Goal: Task Accomplishment & Management: Use online tool/utility

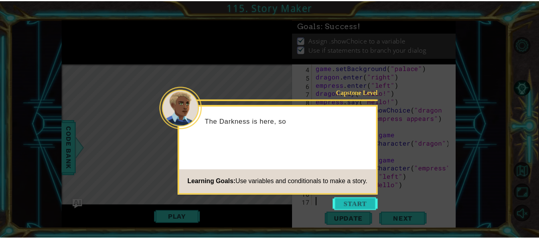
scroll to position [42, 0]
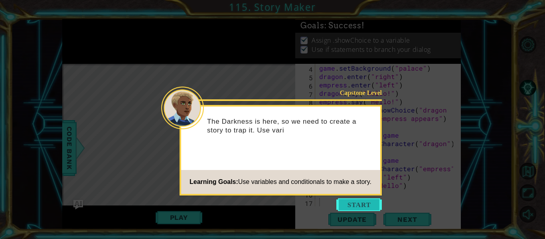
click at [349, 204] on button "Start" at bounding box center [360, 204] width 46 height 13
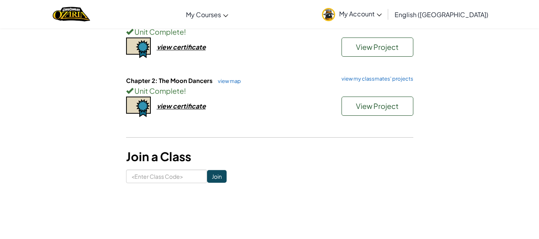
scroll to position [106, 0]
click at [221, 82] on link "view map" at bounding box center [227, 80] width 27 height 6
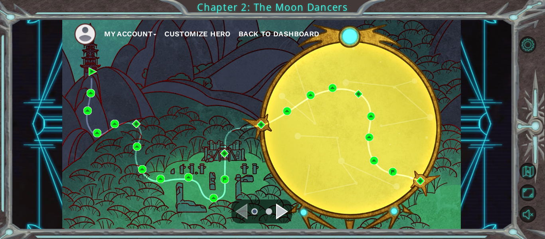
click at [275, 214] on ul at bounding box center [262, 212] width 29 height 16
click at [279, 213] on div "Navigate to the next page" at bounding box center [282, 212] width 12 height 16
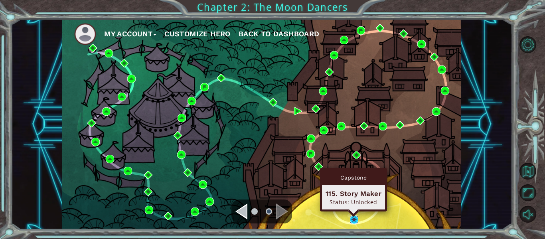
click at [356, 220] on img at bounding box center [354, 220] width 8 height 8
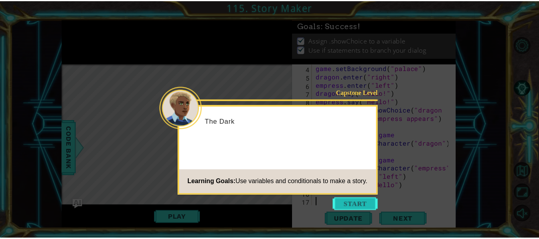
scroll to position [42, 0]
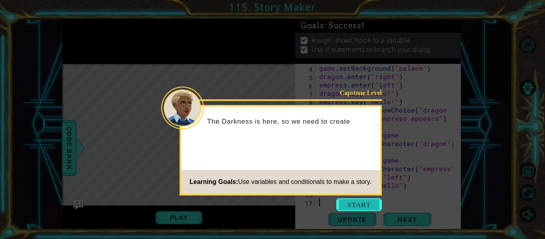
click at [359, 206] on button "Start" at bounding box center [360, 204] width 46 height 13
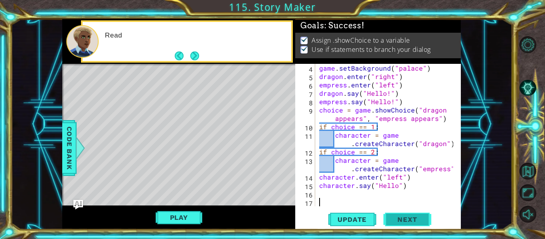
click at [394, 222] on span "Next" at bounding box center [408, 220] width 36 height 8
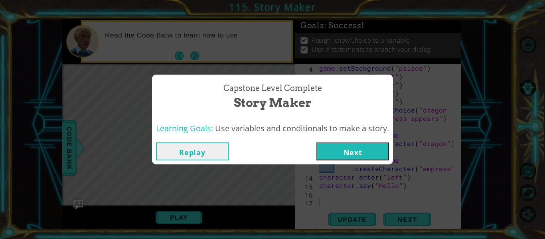
click at [364, 153] on button "Next" at bounding box center [353, 152] width 73 height 18
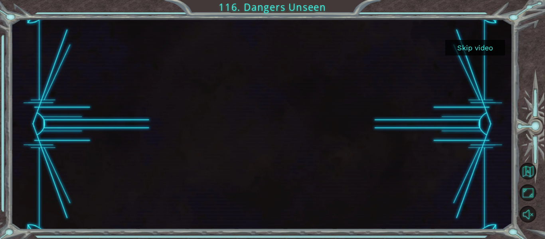
click at [467, 48] on button "Skip video" at bounding box center [476, 48] width 60 height 16
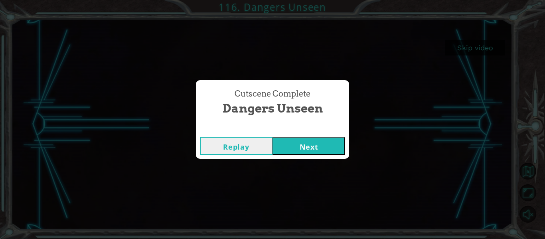
click at [313, 143] on button "Next" at bounding box center [309, 146] width 73 height 18
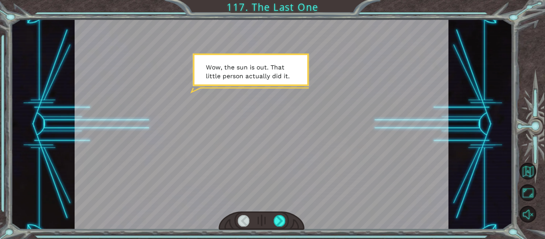
click at [279, 215] on div at bounding box center [262, 221] width 86 height 19
click at [279, 216] on div at bounding box center [280, 220] width 12 height 11
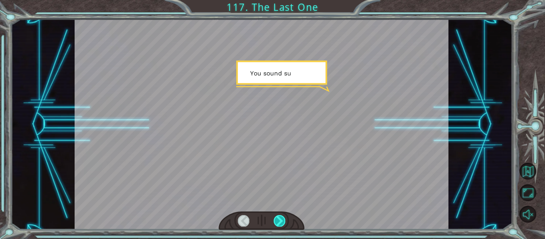
click at [279, 216] on div at bounding box center [280, 220] width 12 height 11
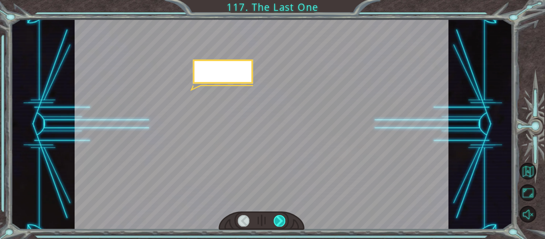
click at [279, 216] on div at bounding box center [280, 220] width 12 height 11
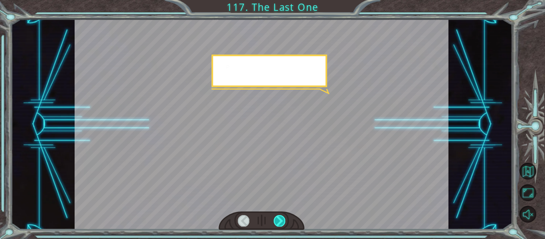
click at [279, 216] on div at bounding box center [280, 220] width 12 height 11
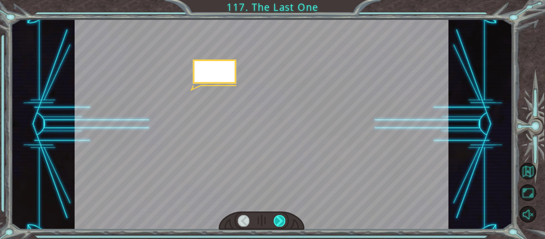
click at [279, 216] on div at bounding box center [280, 220] width 12 height 11
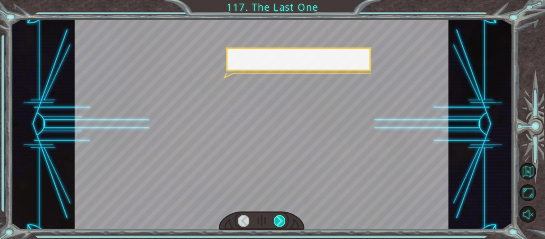
click at [279, 216] on div at bounding box center [280, 220] width 12 height 11
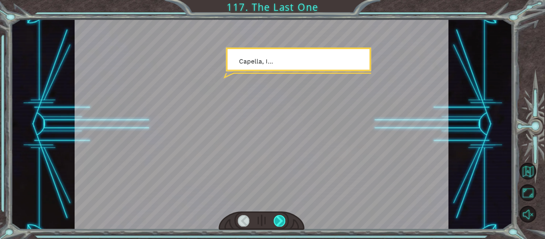
click at [279, 216] on div at bounding box center [280, 220] width 12 height 11
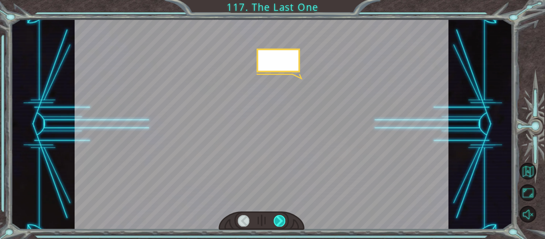
click at [279, 216] on div at bounding box center [280, 220] width 12 height 11
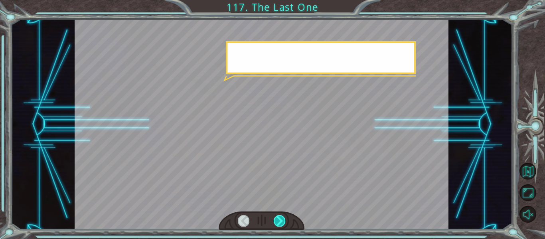
click at [279, 216] on div at bounding box center [280, 220] width 12 height 11
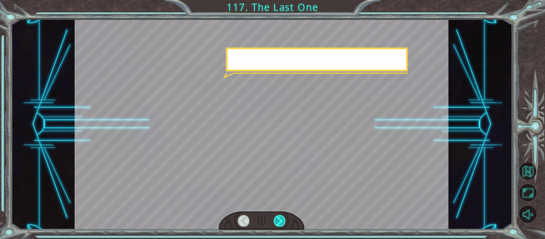
click at [279, 216] on div at bounding box center [280, 220] width 12 height 11
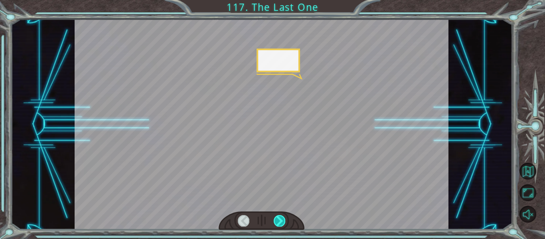
click at [279, 216] on div at bounding box center [280, 220] width 12 height 11
click at [277, 216] on div at bounding box center [280, 220] width 12 height 11
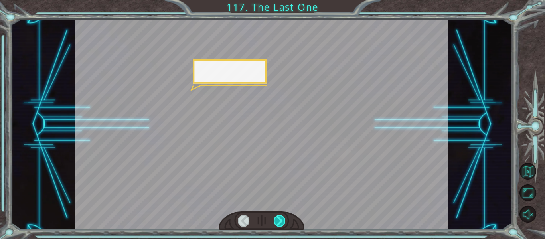
click at [277, 216] on div at bounding box center [280, 220] width 12 height 11
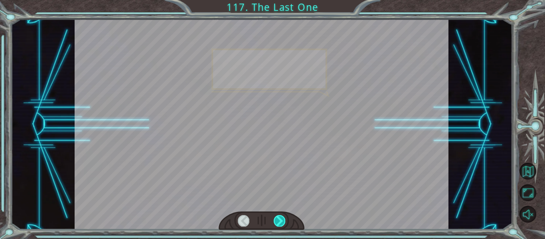
click at [277, 216] on div at bounding box center [280, 220] width 12 height 11
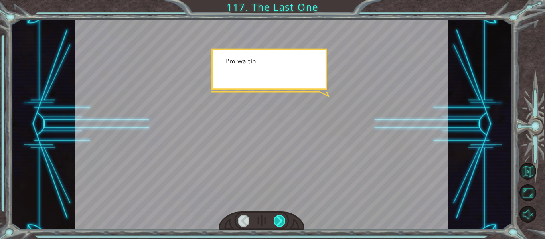
click at [277, 216] on div at bounding box center [280, 220] width 12 height 11
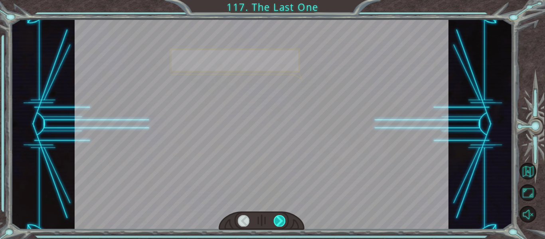
click at [277, 216] on div at bounding box center [280, 220] width 12 height 11
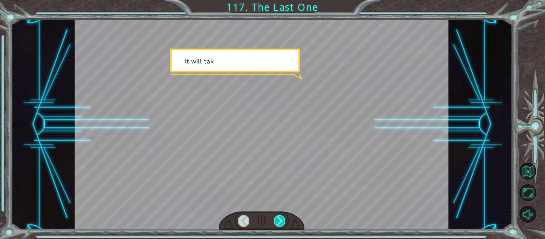
click at [277, 216] on div at bounding box center [280, 220] width 12 height 11
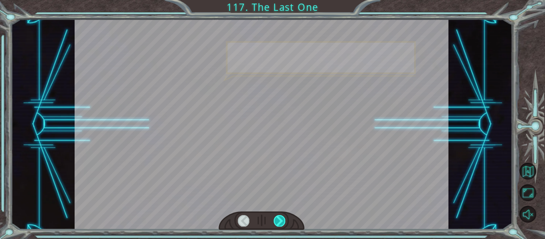
click at [277, 216] on div at bounding box center [280, 220] width 12 height 11
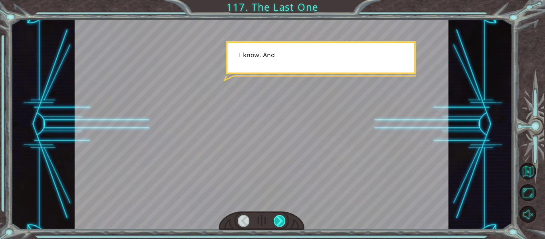
click at [277, 216] on div at bounding box center [280, 220] width 12 height 11
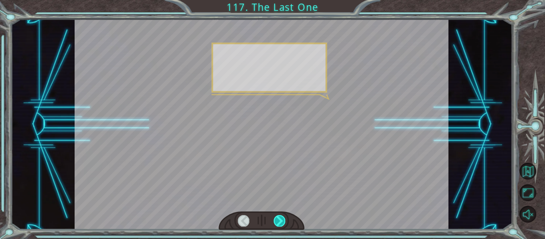
click at [277, 216] on div at bounding box center [280, 220] width 12 height 11
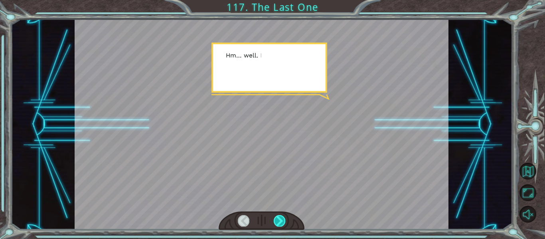
click at [277, 216] on div at bounding box center [280, 220] width 12 height 11
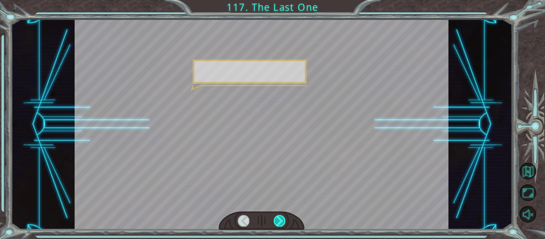
click at [277, 216] on div at bounding box center [280, 220] width 12 height 11
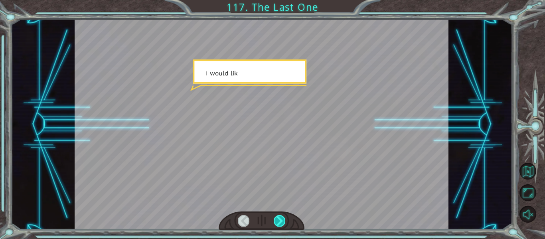
click at [277, 216] on div at bounding box center [280, 220] width 12 height 11
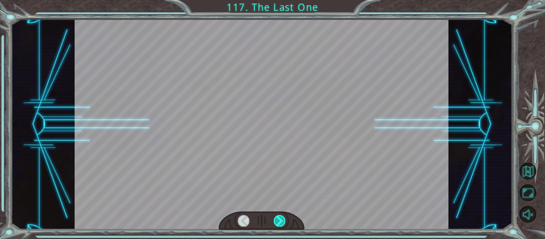
click at [277, 216] on div at bounding box center [280, 220] width 12 height 11
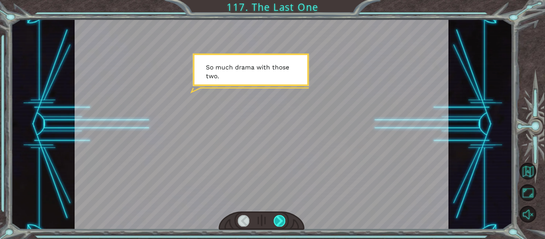
click at [275, 218] on div at bounding box center [280, 220] width 12 height 11
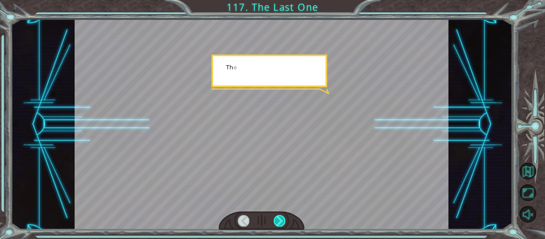
click at [275, 218] on div at bounding box center [280, 220] width 12 height 11
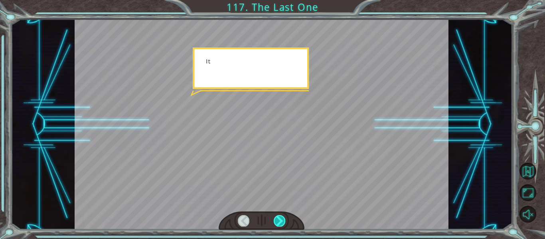
click at [275, 218] on div at bounding box center [280, 220] width 12 height 11
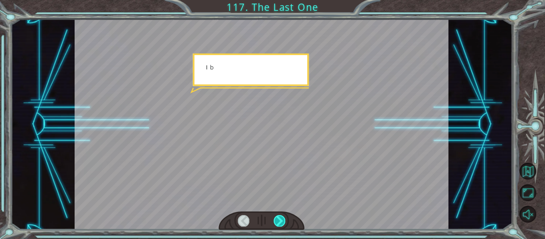
click at [275, 218] on div at bounding box center [280, 220] width 12 height 11
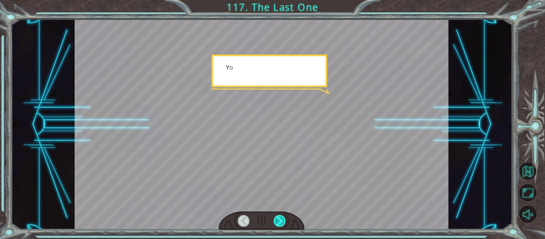
click at [275, 218] on div at bounding box center [280, 220] width 12 height 11
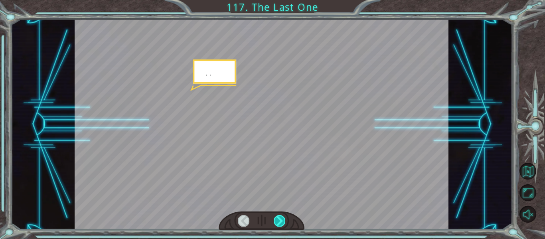
click at [275, 218] on div at bounding box center [280, 220] width 12 height 11
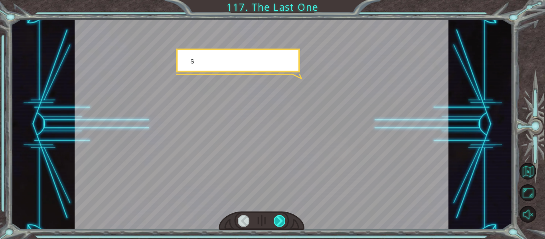
click at [275, 218] on div at bounding box center [280, 220] width 12 height 11
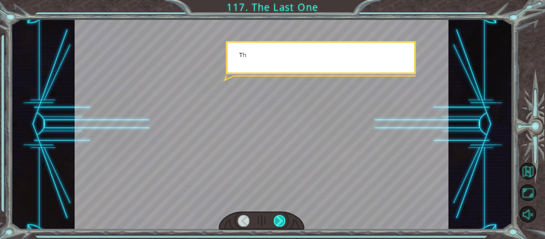
click at [275, 218] on div at bounding box center [280, 220] width 12 height 11
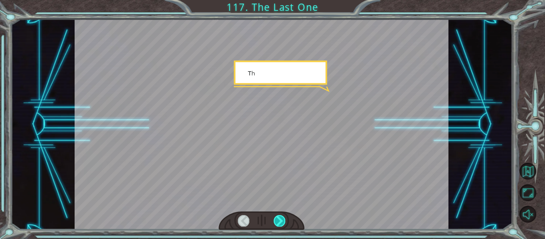
click at [275, 218] on div at bounding box center [280, 220] width 12 height 11
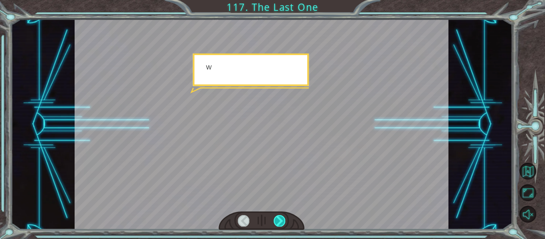
click at [275, 218] on div at bounding box center [280, 220] width 12 height 11
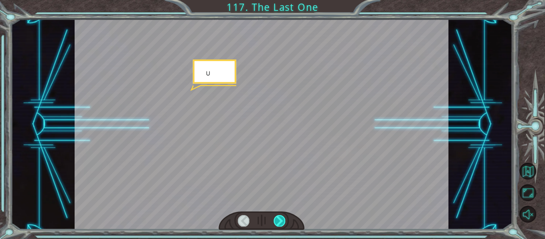
click at [275, 218] on div at bounding box center [280, 220] width 12 height 11
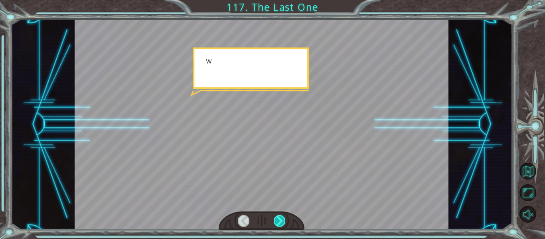
click at [275, 218] on div at bounding box center [280, 220] width 12 height 11
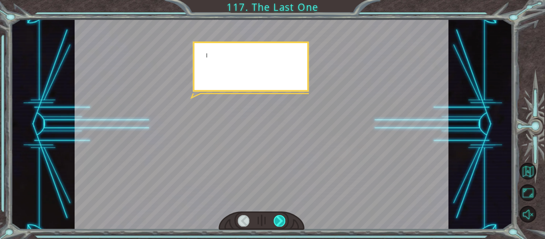
click at [275, 218] on div at bounding box center [280, 220] width 12 height 11
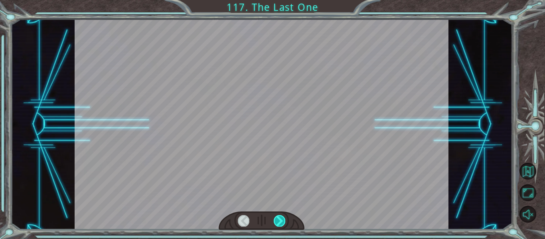
click at [275, 218] on div at bounding box center [280, 220] width 12 height 11
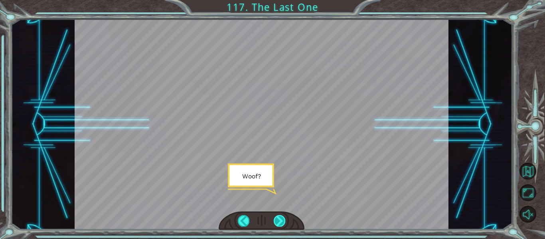
click at [275, 218] on div at bounding box center [280, 220] width 12 height 11
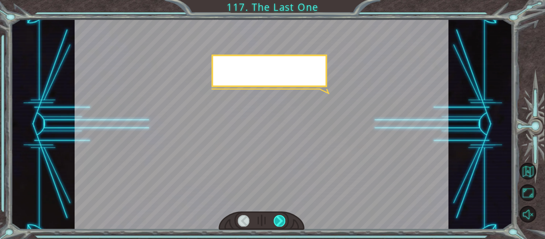
click at [275, 218] on div at bounding box center [280, 220] width 12 height 11
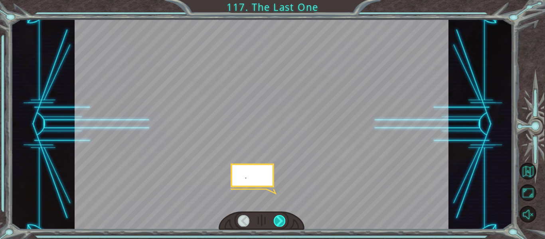
click at [275, 218] on div at bounding box center [280, 220] width 12 height 11
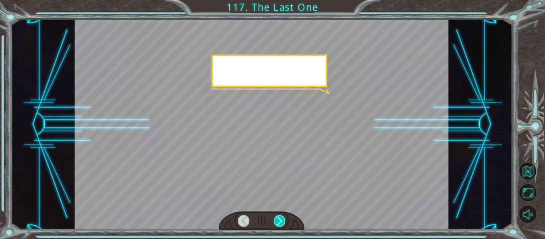
click at [275, 218] on div at bounding box center [280, 220] width 12 height 11
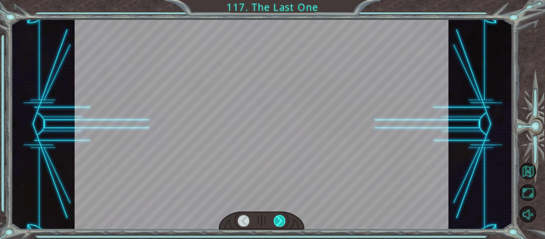
click at [275, 218] on div at bounding box center [280, 220] width 12 height 11
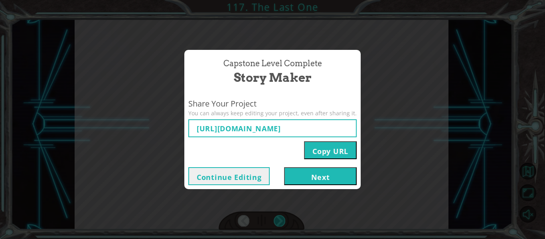
type input "[URL][DOMAIN_NAME]"
click at [302, 174] on button "Next" at bounding box center [320, 176] width 73 height 18
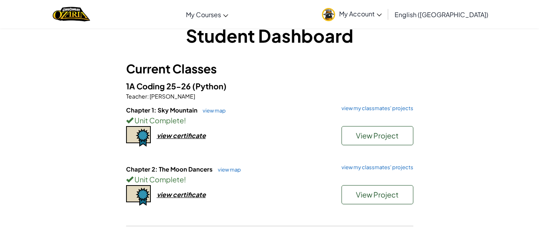
scroll to position [25, 0]
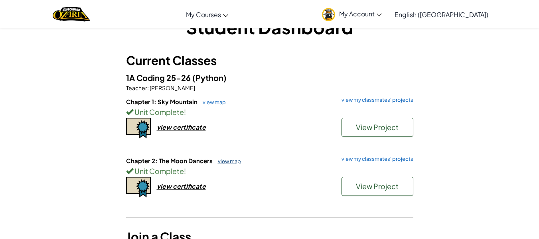
click at [236, 160] on link "view map" at bounding box center [227, 161] width 27 height 6
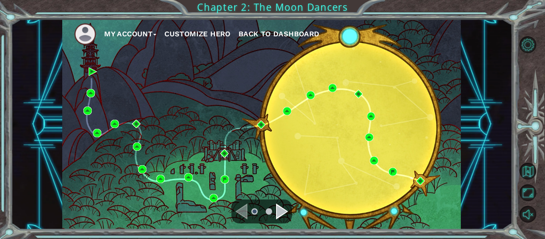
click at [284, 211] on div "Navigate to the next page" at bounding box center [282, 212] width 12 height 16
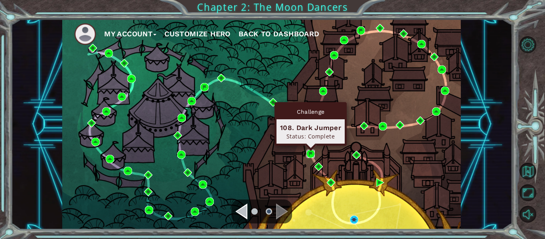
click at [309, 152] on img at bounding box center [311, 154] width 8 height 8
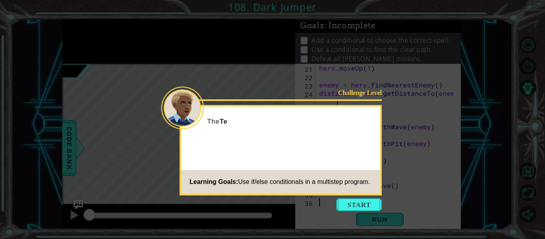
scroll to position [176, 0]
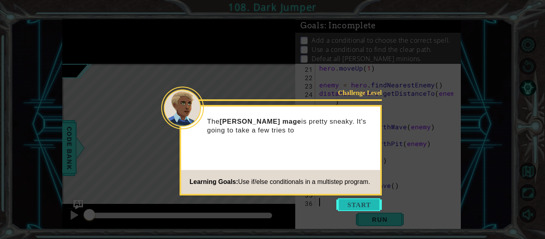
click at [361, 207] on button "Start" at bounding box center [360, 204] width 46 height 13
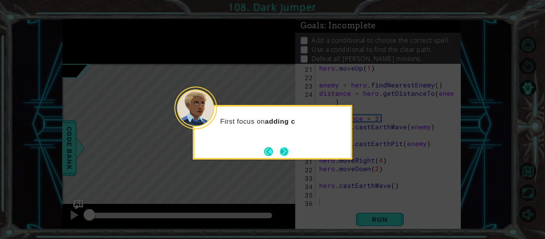
click at [285, 151] on button "Next" at bounding box center [284, 151] width 9 height 9
